Goal: Task Accomplishment & Management: Understand process/instructions

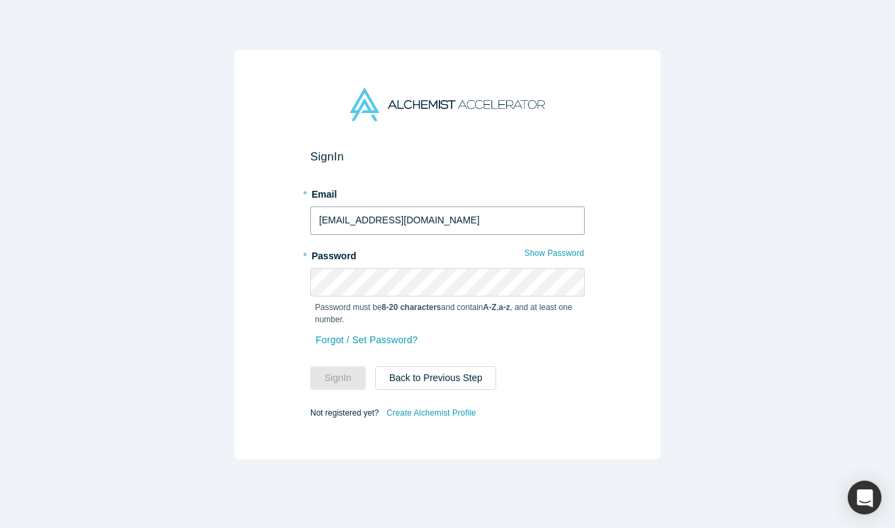
type input "[EMAIL_ADDRESS][DOMAIN_NAME]"
click at [346, 385] on button "Sign In" at bounding box center [337, 378] width 55 height 24
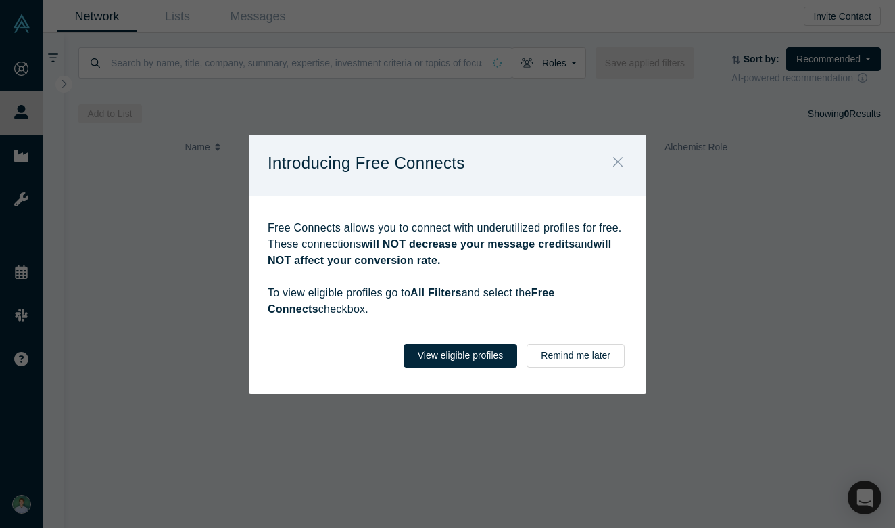
click at [616, 158] on icon "Close" at bounding box center [617, 161] width 9 height 15
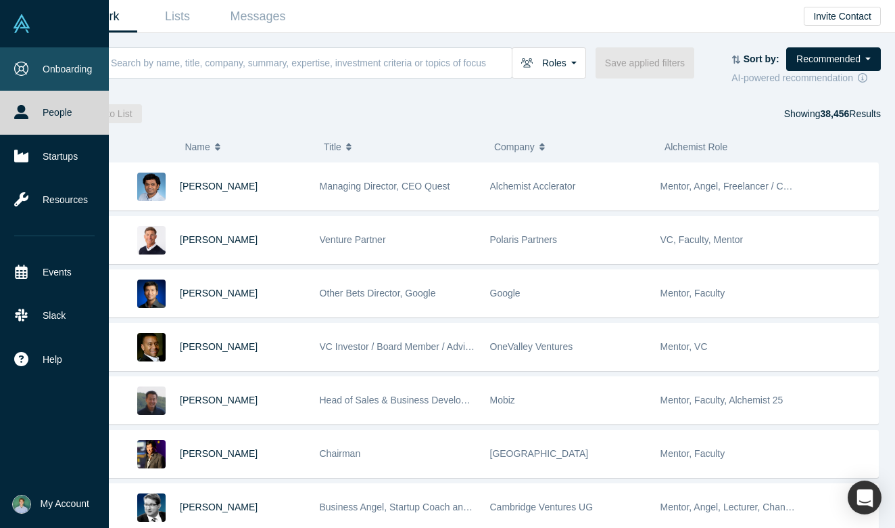
click at [24, 77] on link "Onboarding" at bounding box center [54, 68] width 109 height 43
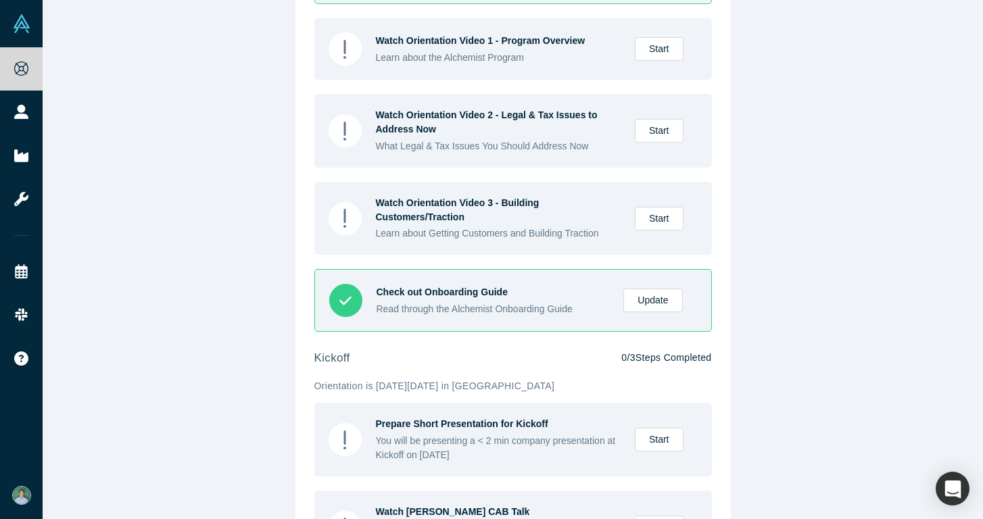
scroll to position [394, 0]
